Goal: Complete application form: Complete application form

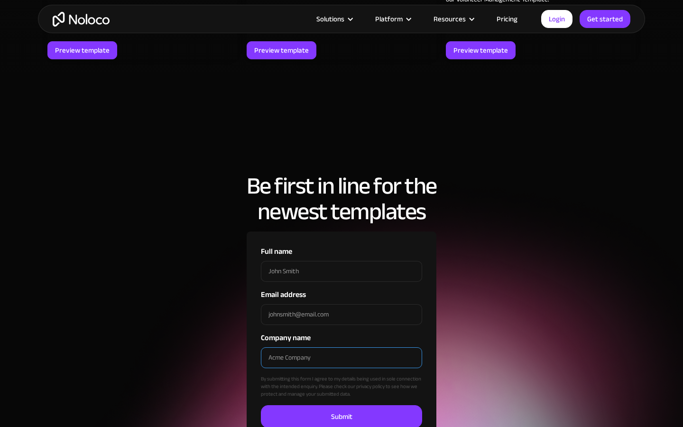
click at [342, 347] on input "Company name" at bounding box center [341, 357] width 161 height 21
type input "[PERSON_NAME]"
click at [342, 347] on input "Company name" at bounding box center [341, 357] width 161 height 21
type input "[PERSON_NAME] LLC"
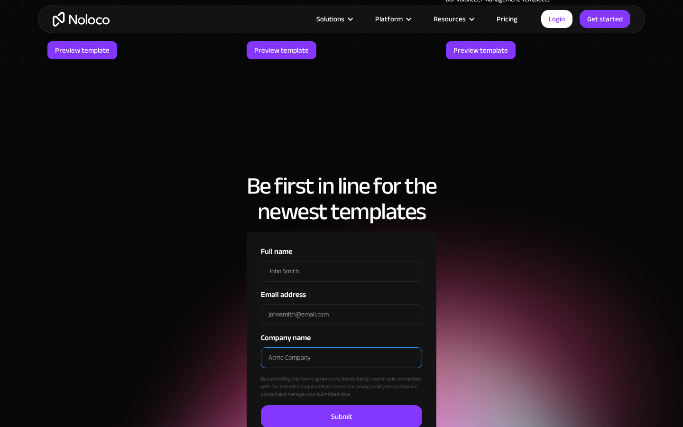
click at [342, 347] on input "Company name" at bounding box center [341, 357] width 161 height 21
type input "Steel"
click at [342, 347] on input "Company name" at bounding box center [341, 357] width 161 height 21
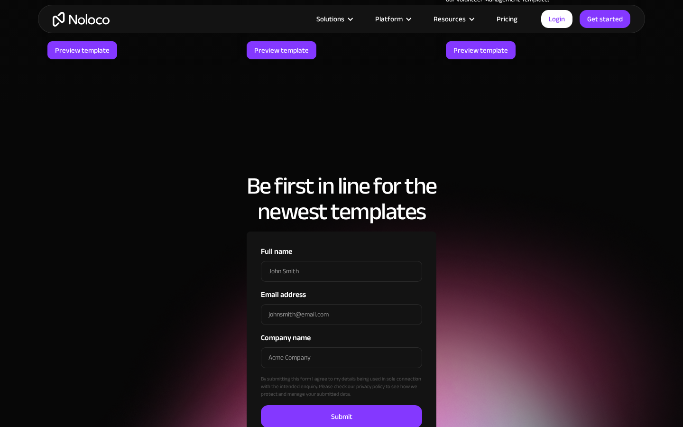
checkbox input "true"
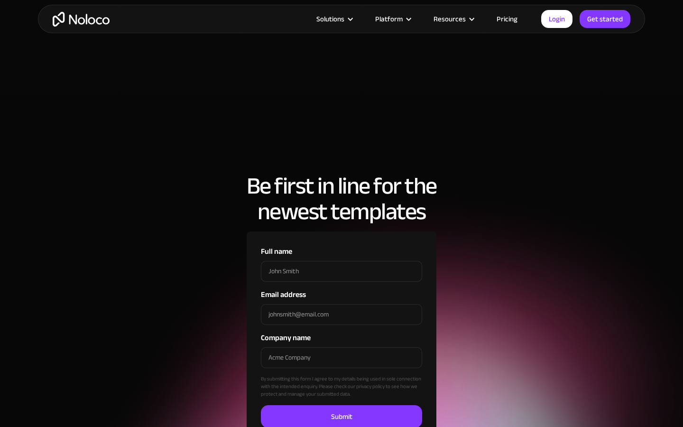
checkbox input "true"
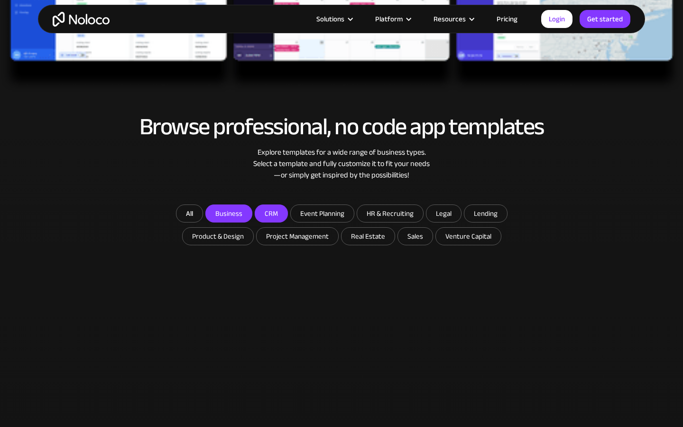
click at [322, 213] on input "Event Planning" at bounding box center [322, 213] width 63 height 17
checkbox input "true"
click at [390, 213] on input "HR & Recruiting" at bounding box center [390, 213] width 66 height 17
checkbox input "true"
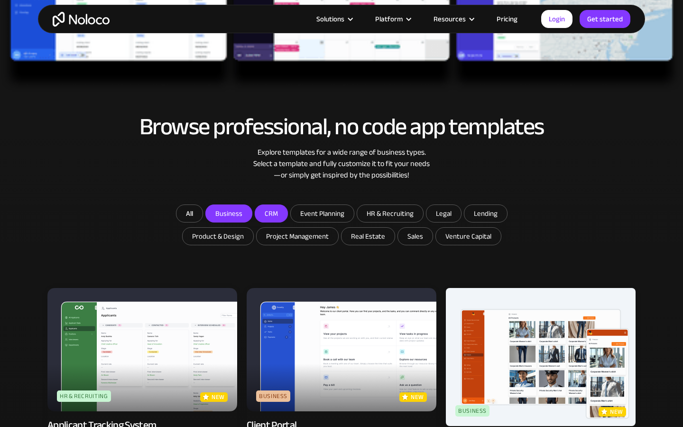
click at [443, 213] on input "Legal" at bounding box center [444, 213] width 35 height 17
checkbox input "true"
click at [485, 213] on input "Lending" at bounding box center [486, 213] width 43 height 17
checkbox input "true"
click at [219, 236] on input "Product & Design" at bounding box center [218, 236] width 71 height 17
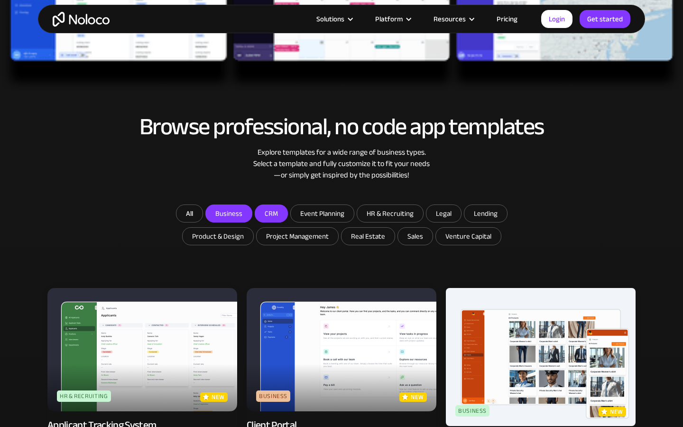
checkbox input "true"
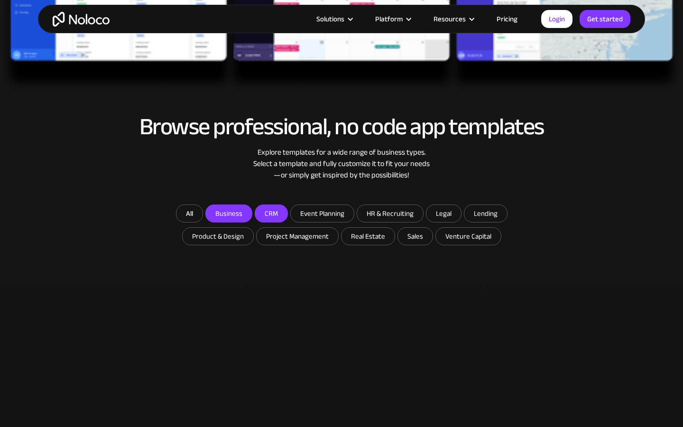
click at [298, 236] on input "Project Management" at bounding box center [298, 236] width 82 height 17
checkbox input "true"
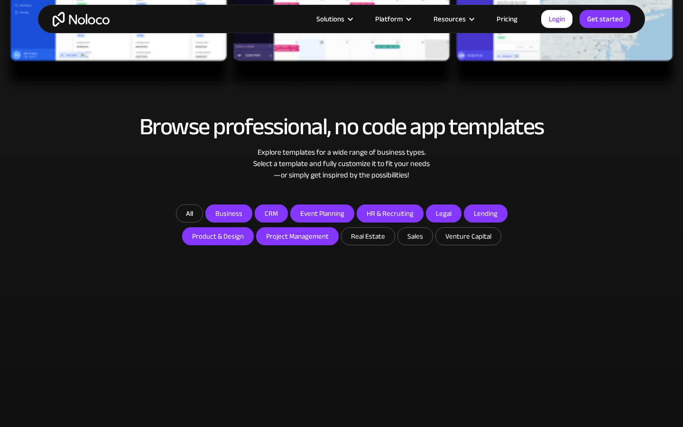
click at [367, 236] on input "Real Estate" at bounding box center [368, 236] width 53 height 17
checkbox input "true"
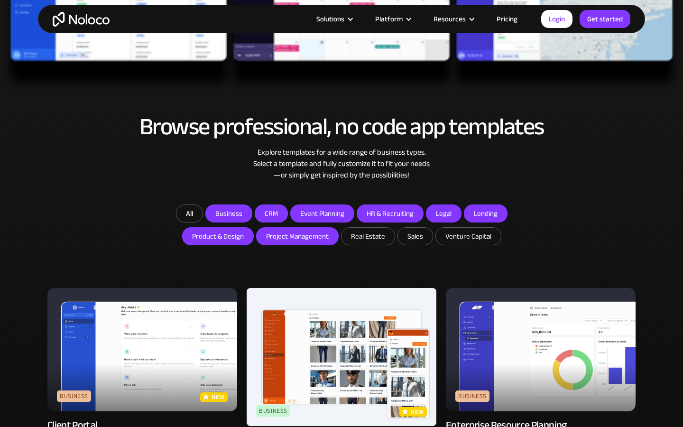
click at [414, 236] on input "Sales" at bounding box center [415, 236] width 35 height 17
checkbox input "true"
click at [467, 236] on input "Venture Capital" at bounding box center [468, 236] width 65 height 17
checkbox input "true"
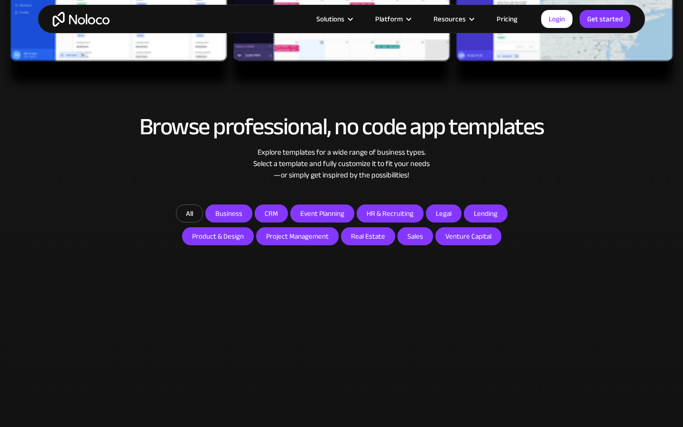
type input "012026"
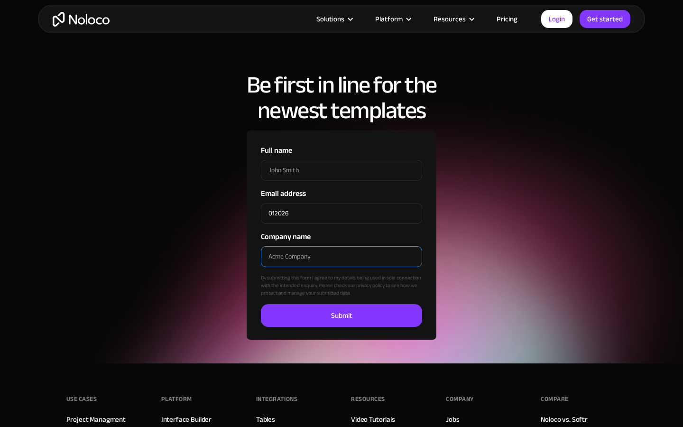
click at [342, 256] on input "Company name" at bounding box center [341, 256] width 161 height 21
type input "[PERSON_NAME] LLC"
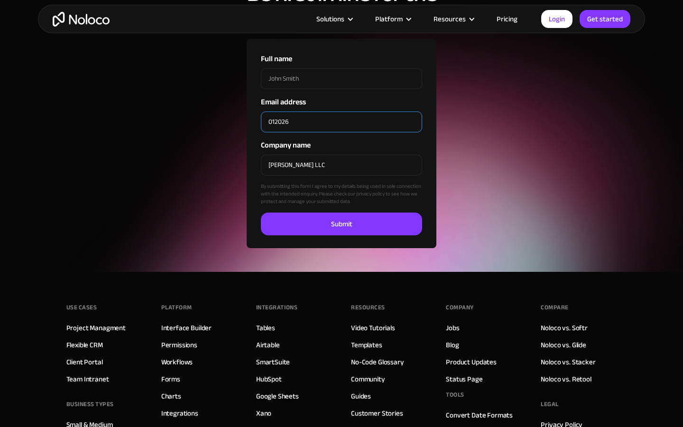
click at [261, 213] on input "Submit" at bounding box center [341, 224] width 161 height 23
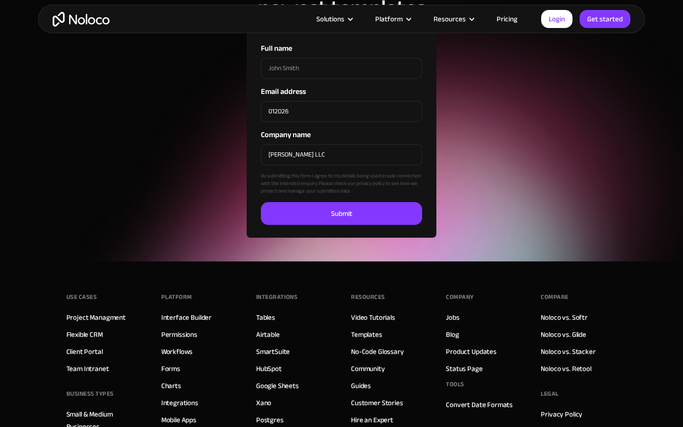
scroll to position [2988, 0]
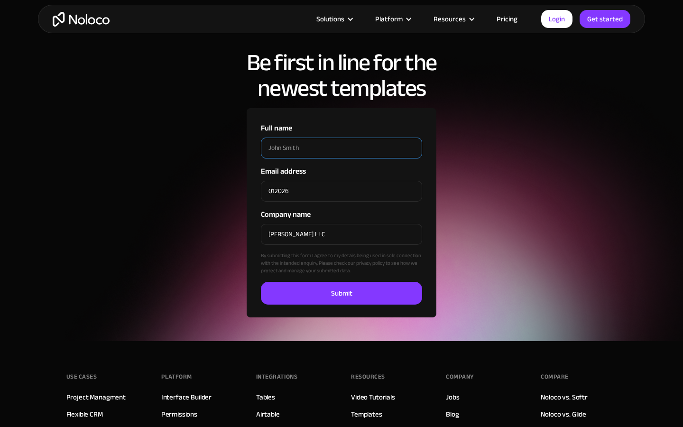
click at [342, 148] on input "Full name" at bounding box center [341, 148] width 161 height 21
type input "[PERSON_NAME]"
click at [342, 148] on input "Full name" at bounding box center [341, 148] width 161 height 21
type input "override"
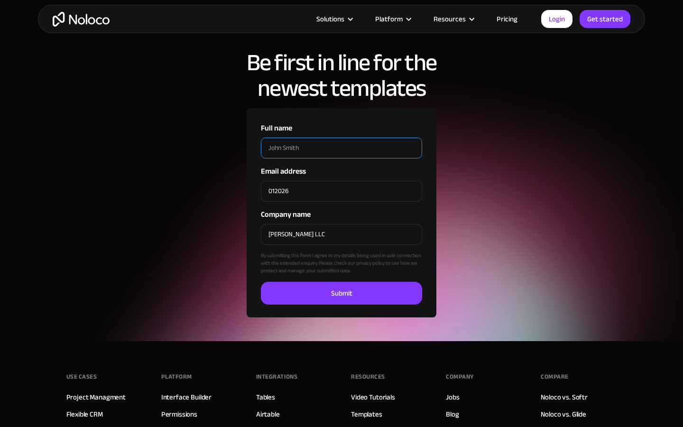
click at [342, 148] on input "Full name" at bounding box center [341, 148] width 161 height 21
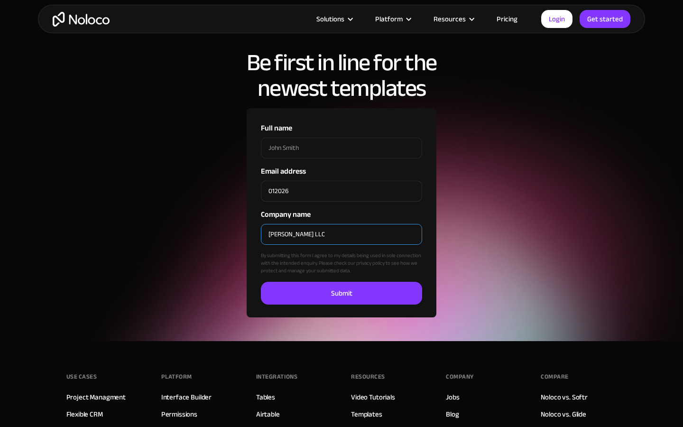
click at [342, 234] on input "[PERSON_NAME] LLC" at bounding box center [341, 234] width 161 height 21
type input "K"
type input "[PERSON_NAME]"
click at [342, 234] on input "Company name" at bounding box center [341, 234] width 161 height 21
click at [342, 234] on input "[PERSON_NAME] LLC" at bounding box center [341, 234] width 161 height 21
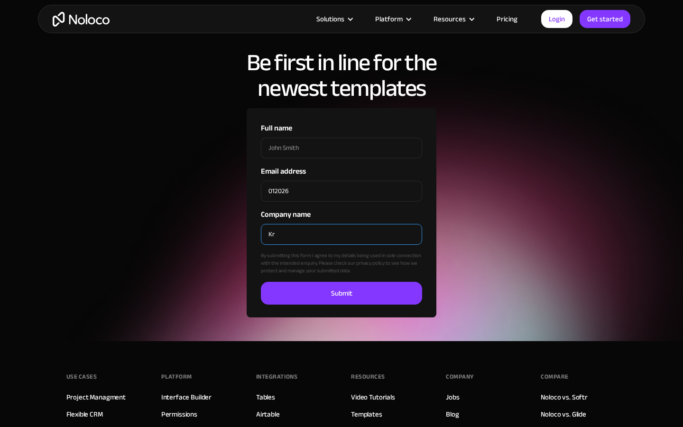
type input "K"
type input "[PERSON_NAME]"
click at [342, 234] on input "Company name" at bounding box center [341, 234] width 161 height 21
click at [342, 234] on input "[PERSON_NAME] LLC" at bounding box center [341, 234] width 161 height 21
type input "K"
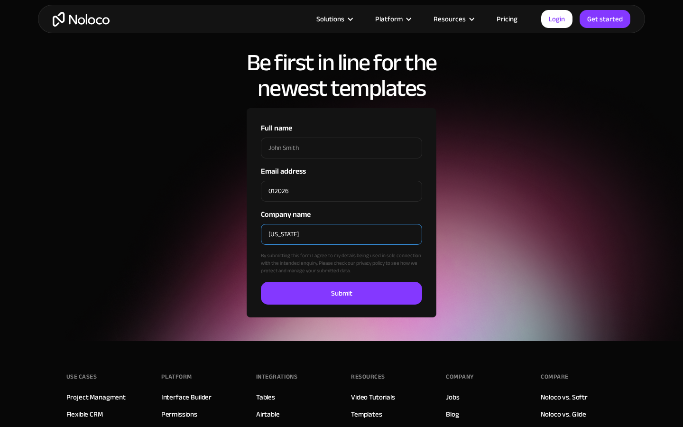
type input "[US_STATE]"
click at [342, 234] on input "Company name" at bounding box center [341, 234] width 161 height 21
type input "[PERSON_NAME] LLC"
checkbox input "false"
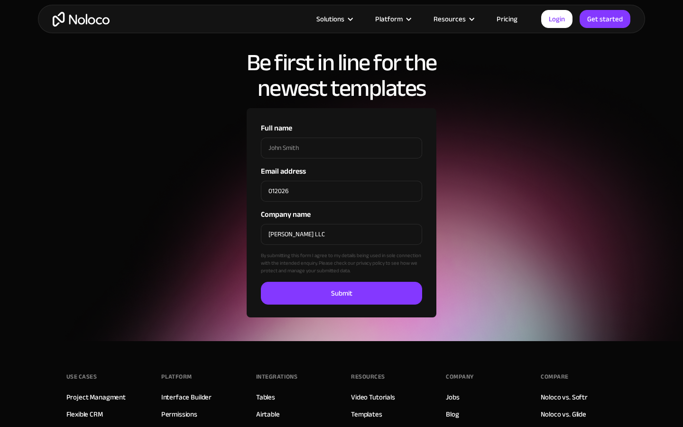
checkbox input "false"
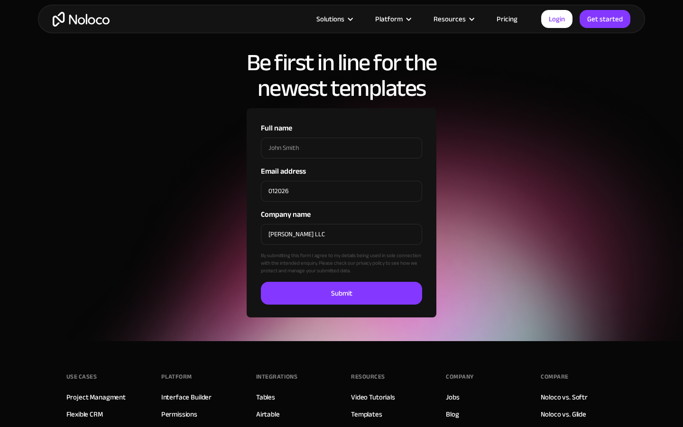
checkbox input "false"
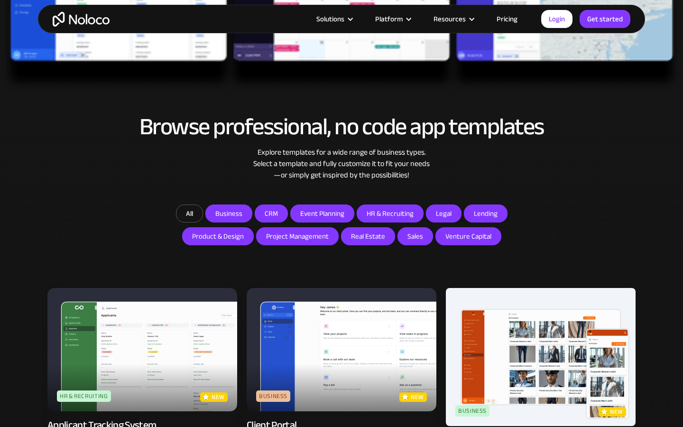
click at [443, 213] on input "Legal" at bounding box center [444, 213] width 35 height 17
checkbox input "false"
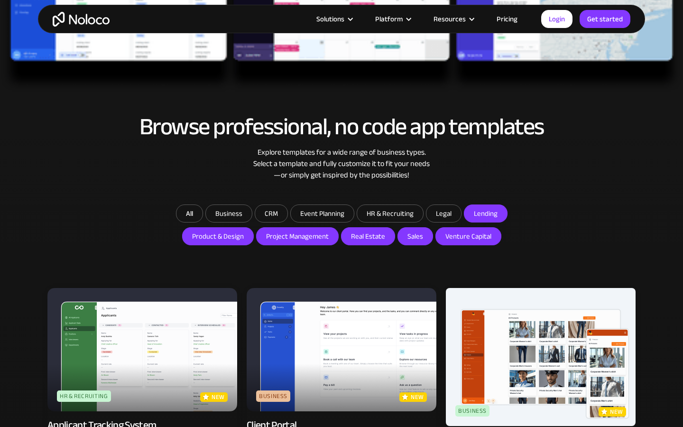
click at [485, 213] on input "Lending" at bounding box center [486, 213] width 43 height 17
checkbox input "false"
click at [219, 236] on input "Product & Design" at bounding box center [218, 236] width 71 height 17
checkbox input "false"
click at [298, 236] on input "Project Management" at bounding box center [298, 236] width 82 height 17
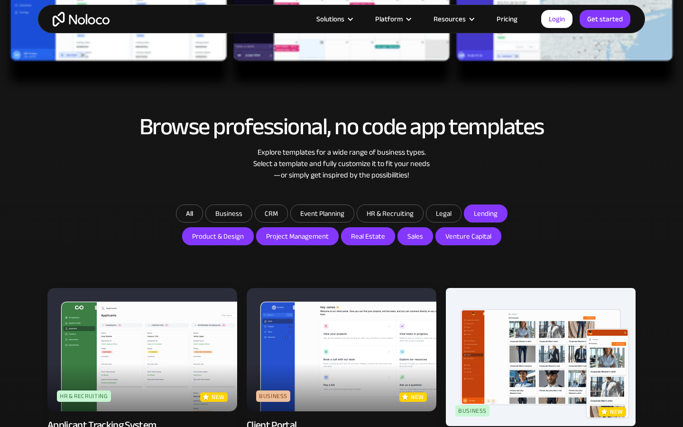
checkbox input "false"
click at [367, 236] on input "Real Estate" at bounding box center [368, 236] width 53 height 17
checkbox input "false"
click at [414, 236] on input "Sales" at bounding box center [415, 236] width 35 height 17
checkbox input "false"
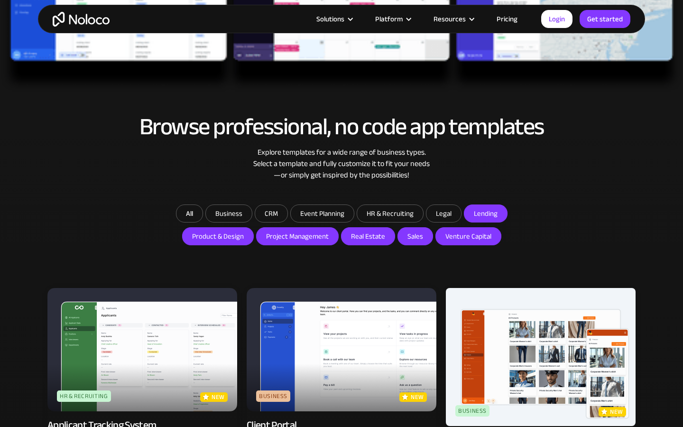
click at [467, 236] on input "Venture Capital" at bounding box center [468, 236] width 65 height 17
checkbox input "false"
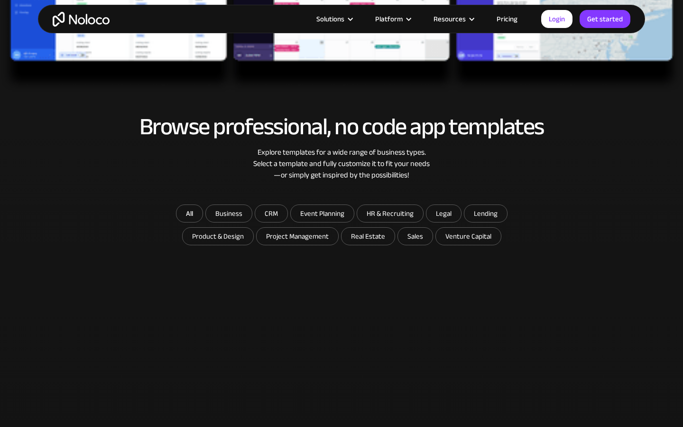
type input "[PERSON_NAME]"
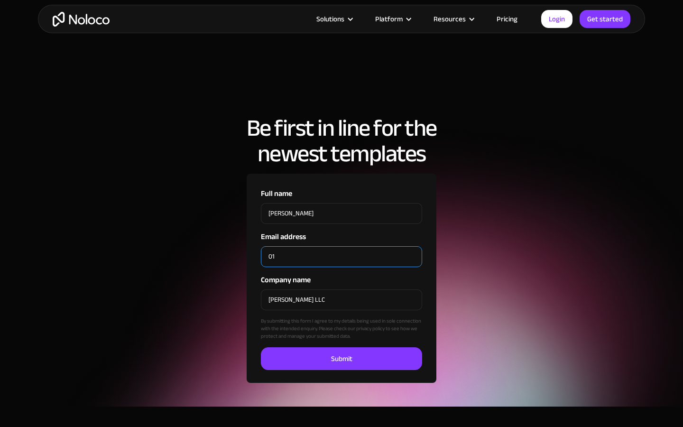
type input "0"
type input "[PERSON_NAME][EMAIL_ADDRESS][DOMAIN_NAME]"
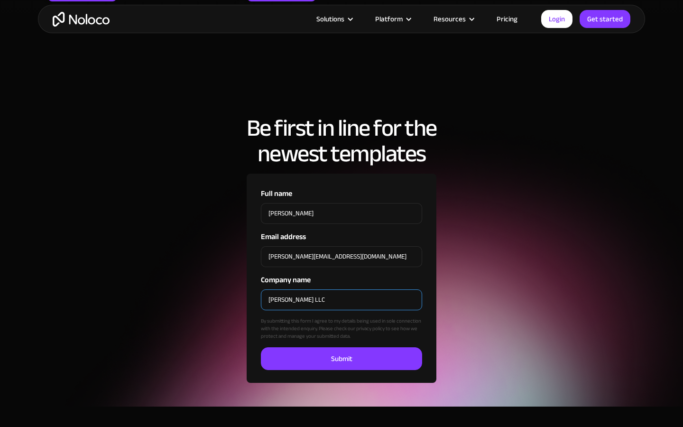
click at [342, 299] on input "[PERSON_NAME] LLC" at bounding box center [341, 300] width 161 height 21
type input "K"
type input "[PERSON_NAME]"
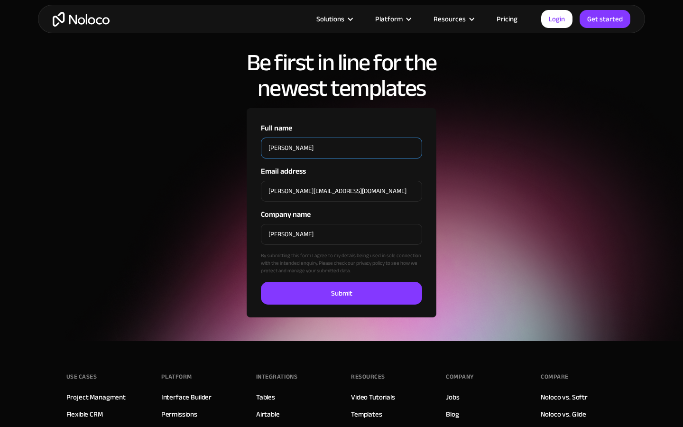
click at [342, 148] on input "[PERSON_NAME]" at bounding box center [341, 148] width 161 height 21
type input "I"
type input "[PERSON_NAME]"
click at [342, 148] on input "Full name" at bounding box center [341, 148] width 161 height 21
click at [342, 148] on input "[PERSON_NAME]" at bounding box center [341, 148] width 161 height 21
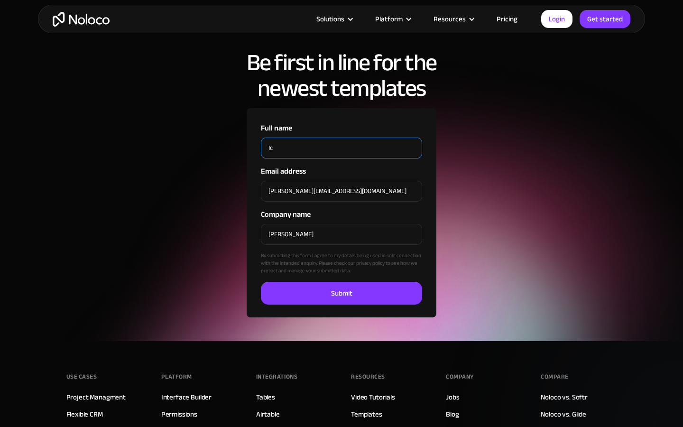
type input "I"
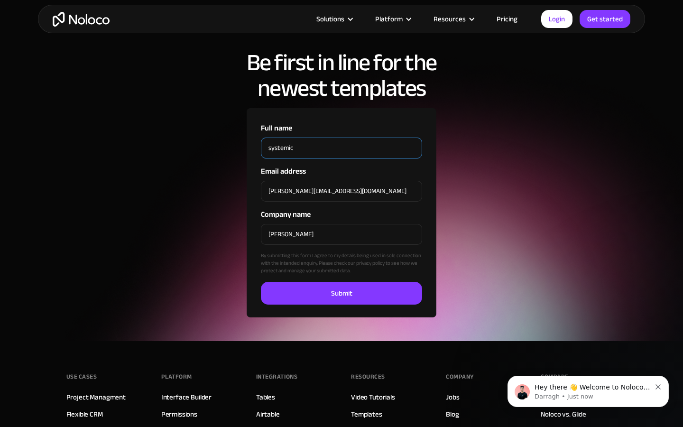
type input "systemic"
click at [342, 148] on input "Full name" at bounding box center [341, 148] width 161 height 21
type input "[PERSON_NAME]"
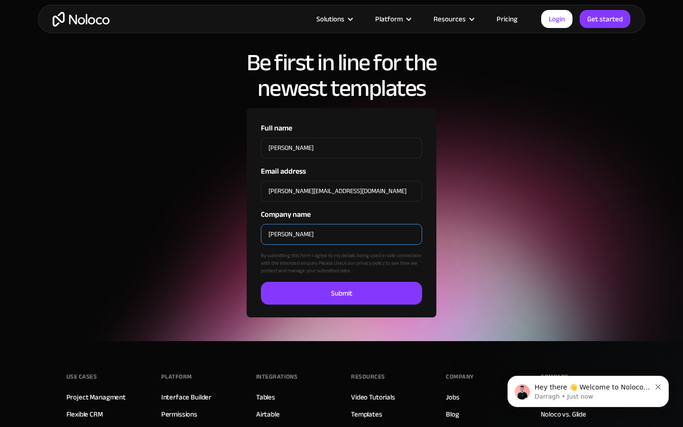
click at [342, 234] on input "[PERSON_NAME]" at bounding box center [341, 234] width 161 height 21
type input "I"
type input "[PERSON_NAME]"
click at [342, 234] on input "Company name" at bounding box center [341, 234] width 161 height 21
click at [342, 234] on input "[PERSON_NAME]" at bounding box center [341, 234] width 161 height 21
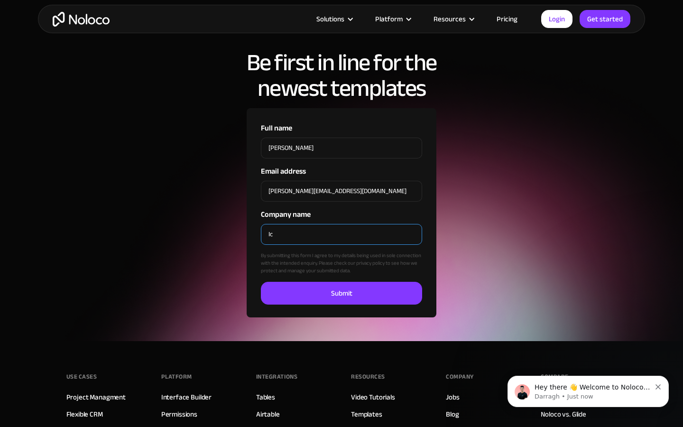
type input "I"
type input "[PERSON_NAME]"
click at [342, 234] on input "Company name" at bounding box center [341, 234] width 161 height 21
click at [342, 234] on input "[PERSON_NAME]" at bounding box center [341, 234] width 161 height 21
type input "I"
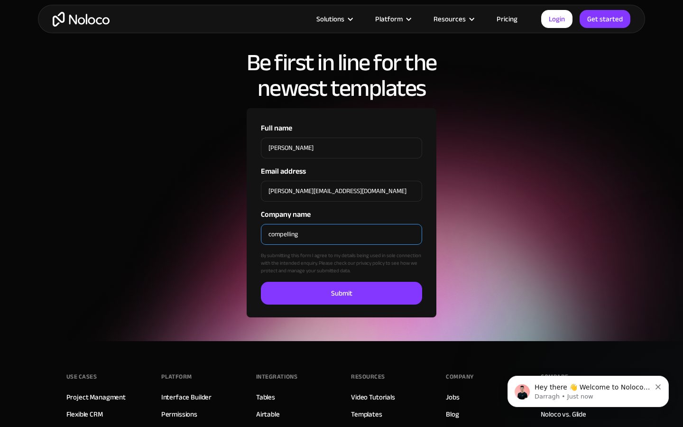
type input "compelling"
click at [342, 234] on input "Company name" at bounding box center [341, 234] width 161 height 21
type input "[PERSON_NAME]"
checkbox input "true"
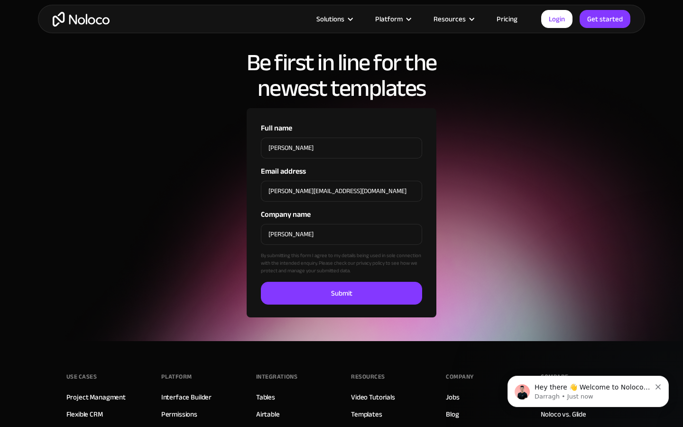
checkbox input "true"
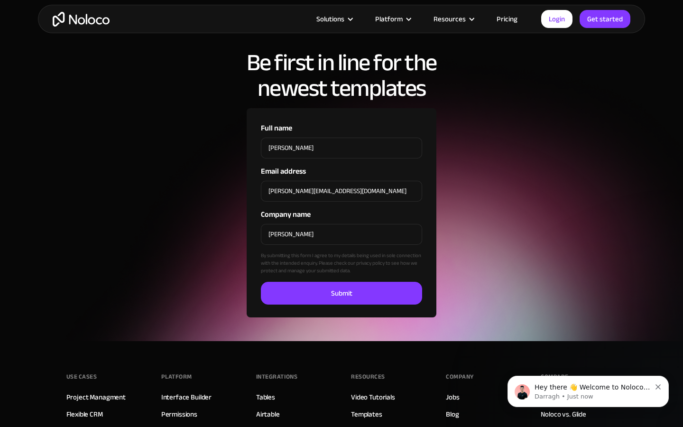
checkbox input "true"
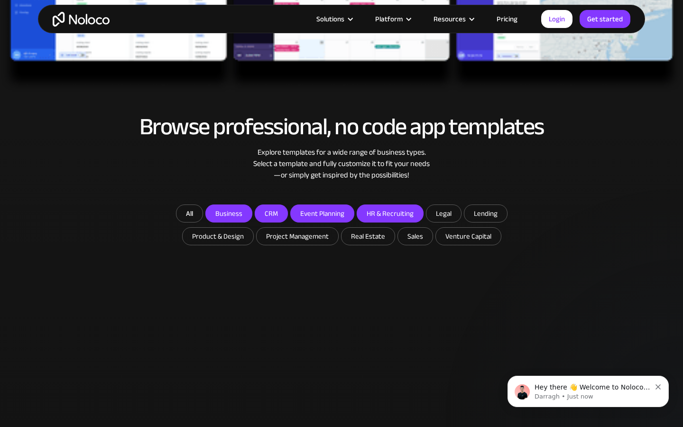
click at [443, 213] on input "Legal" at bounding box center [444, 213] width 35 height 17
checkbox input "true"
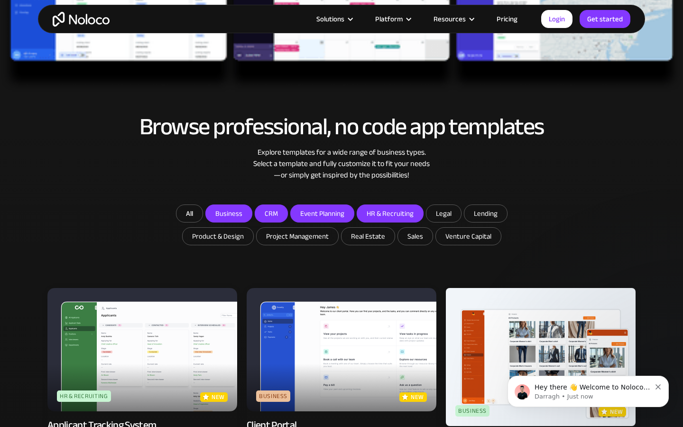
click at [485, 213] on input "Lending" at bounding box center [486, 213] width 43 height 17
checkbox input "true"
click at [219, 236] on input "Product & Design" at bounding box center [218, 236] width 71 height 17
checkbox input "true"
click at [298, 236] on input "Project Management" at bounding box center [298, 236] width 82 height 17
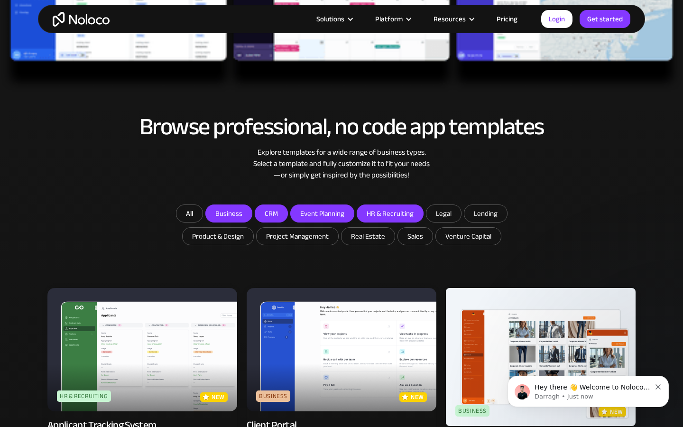
checkbox input "true"
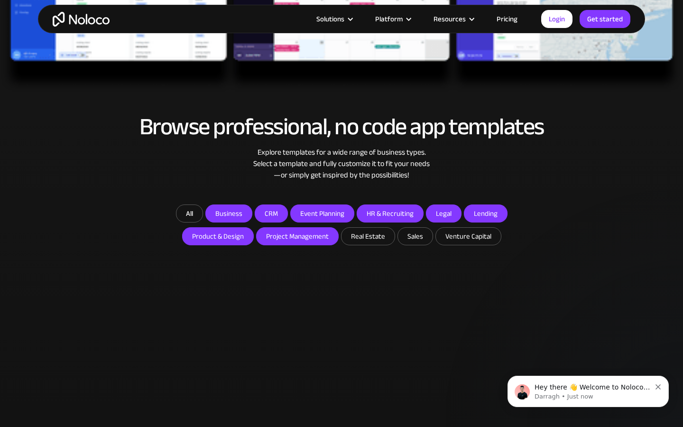
click at [367, 236] on input "Real Estate" at bounding box center [368, 236] width 53 height 17
checkbox input "true"
click at [414, 236] on input "Sales" at bounding box center [415, 236] width 35 height 17
checkbox input "true"
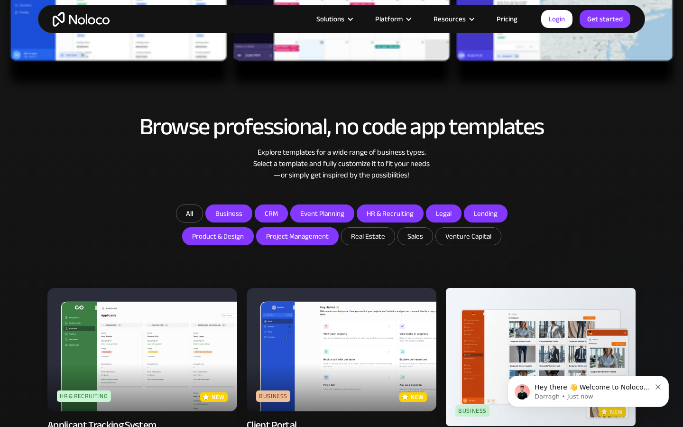
click at [467, 236] on input "Venture Capital" at bounding box center [468, 236] width 65 height 17
checkbox input "true"
type input "I"
type input "[PERSON_NAME]"
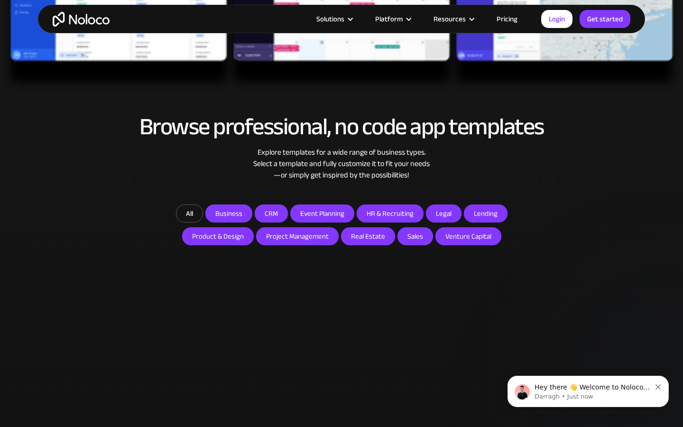
type input "et"
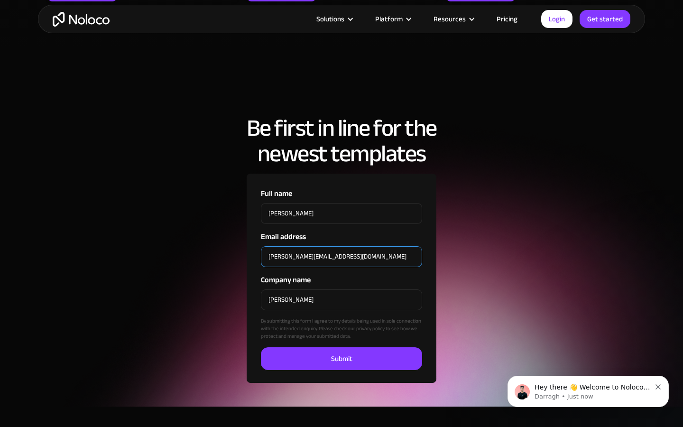
type input "[PERSON_NAME][EMAIL_ADDRESS][DOMAIN_NAME]"
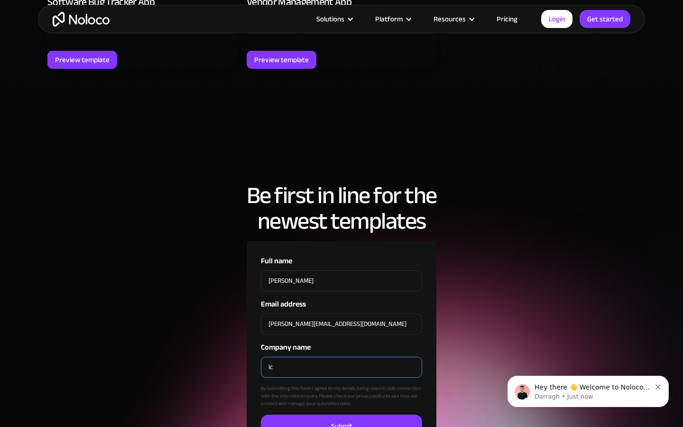
type input "I"
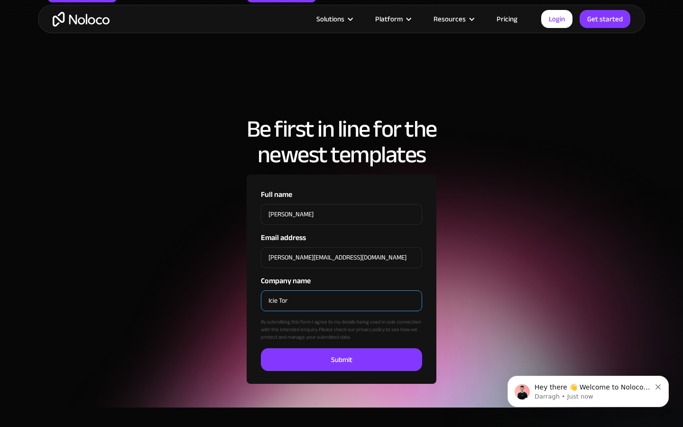
type input "[PERSON_NAME]"
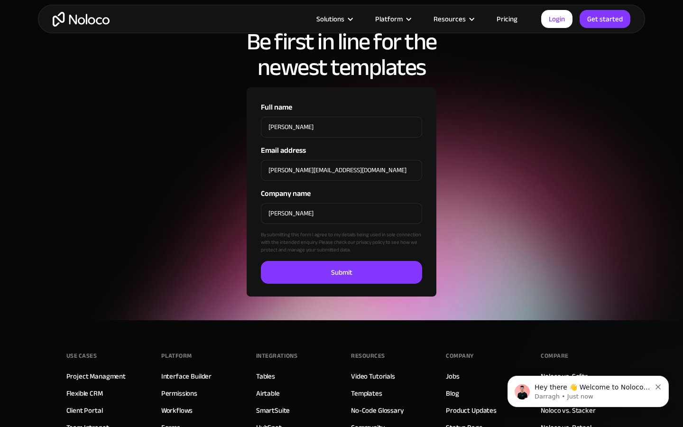
scroll to position [3067, 0]
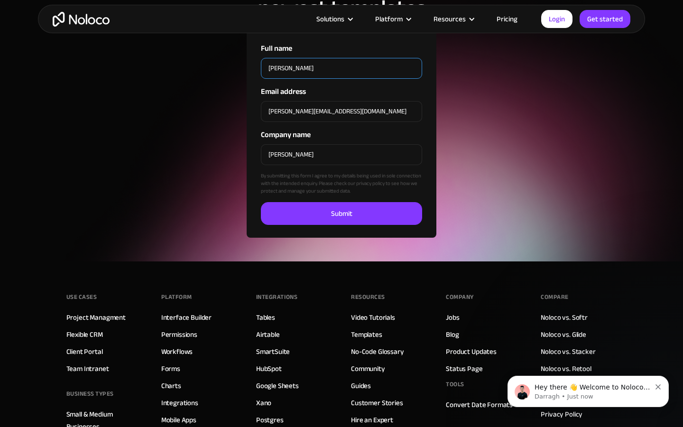
click at [261, 202] on input "Submit" at bounding box center [341, 213] width 161 height 23
type input "Please wait..."
